Goal: Task Accomplishment & Management: Manage account settings

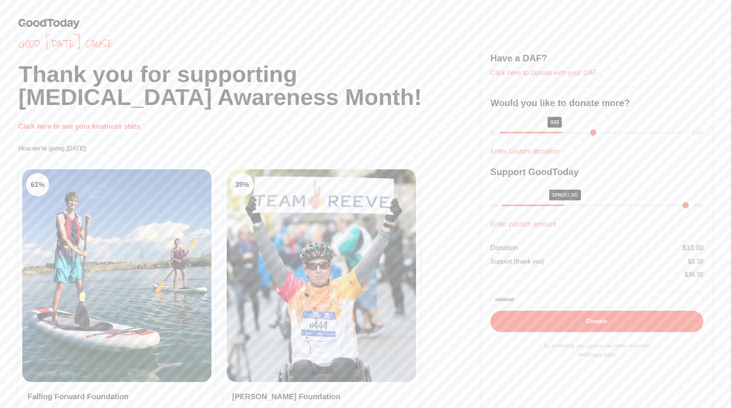
click at [112, 125] on link "Click here to see your kindness stats" at bounding box center [79, 127] width 122 height 8
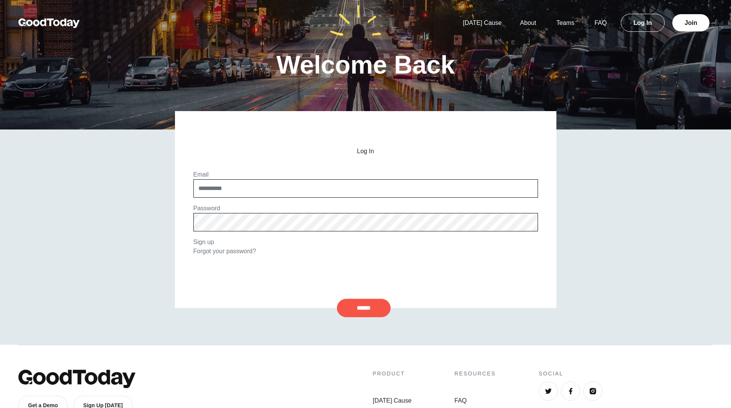
scroll to position [38, 0]
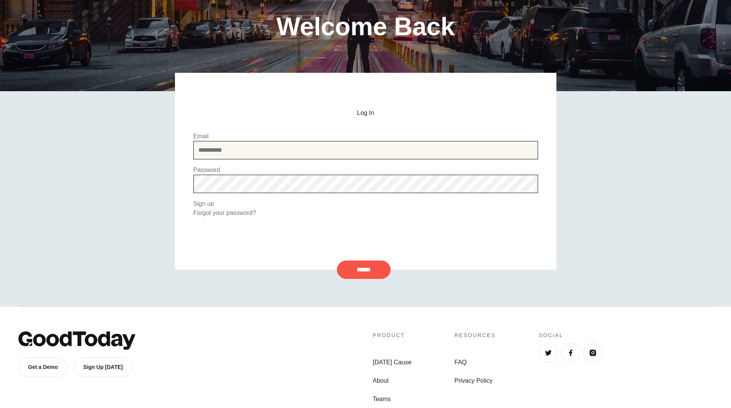
click at [214, 154] on input "email" at bounding box center [365, 150] width 344 height 18
click at [225, 151] on input "email" at bounding box center [365, 150] width 344 height 18
